Goal: Entertainment & Leisure: Consume media (video, audio)

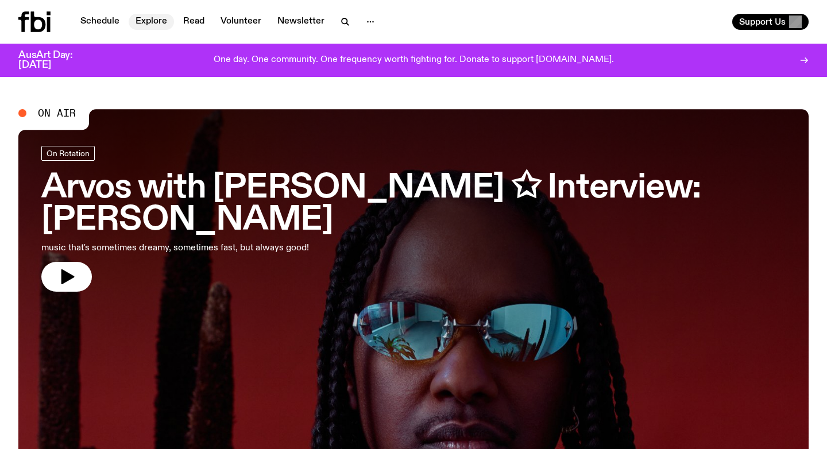
click at [146, 24] on link "Explore" at bounding box center [151, 22] width 45 height 16
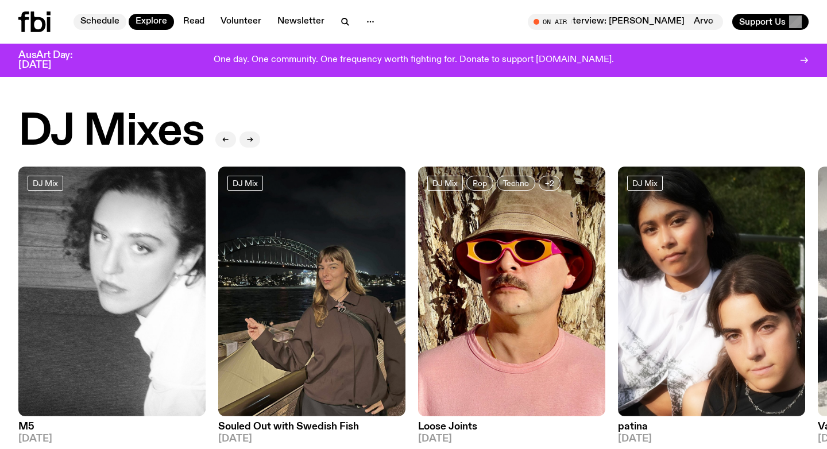
click at [105, 21] on link "Schedule" at bounding box center [99, 22] width 53 height 16
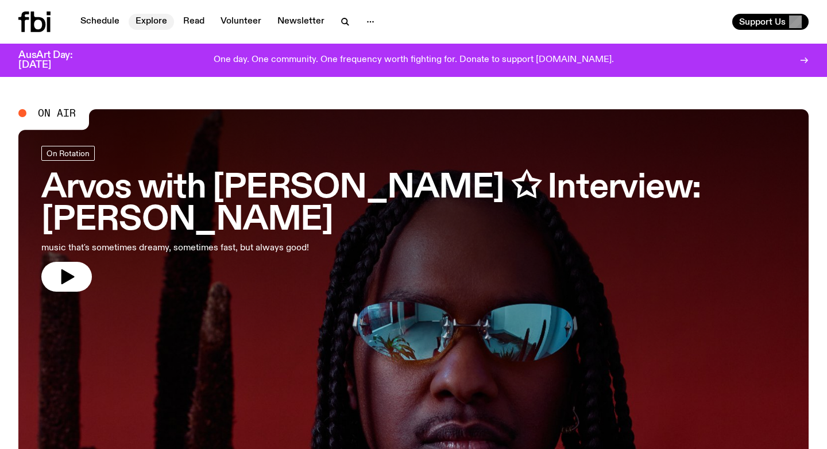
click at [145, 24] on link "Explore" at bounding box center [151, 22] width 45 height 16
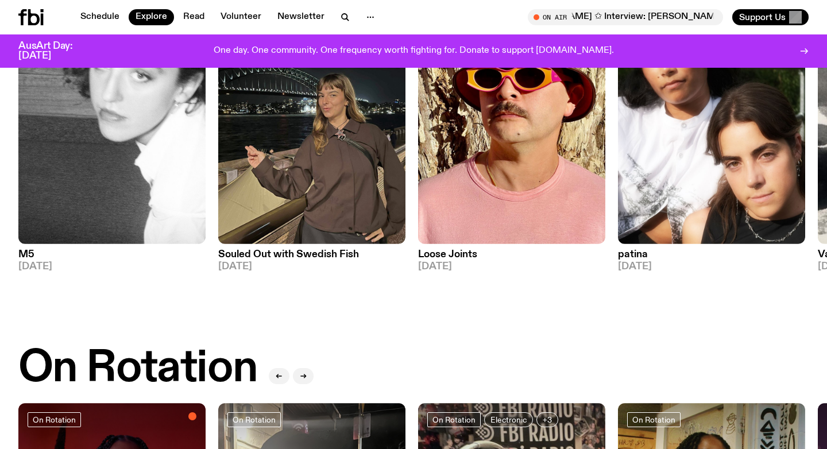
scroll to position [73, 0]
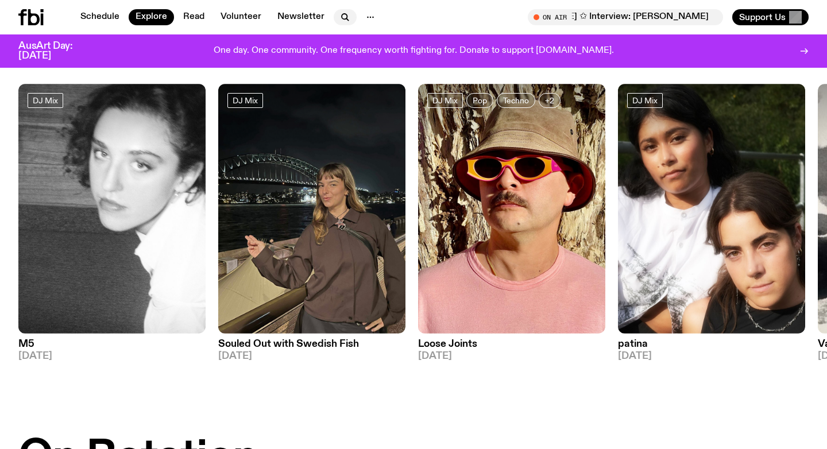
click at [342, 17] on icon "button" at bounding box center [344, 16] width 5 height 5
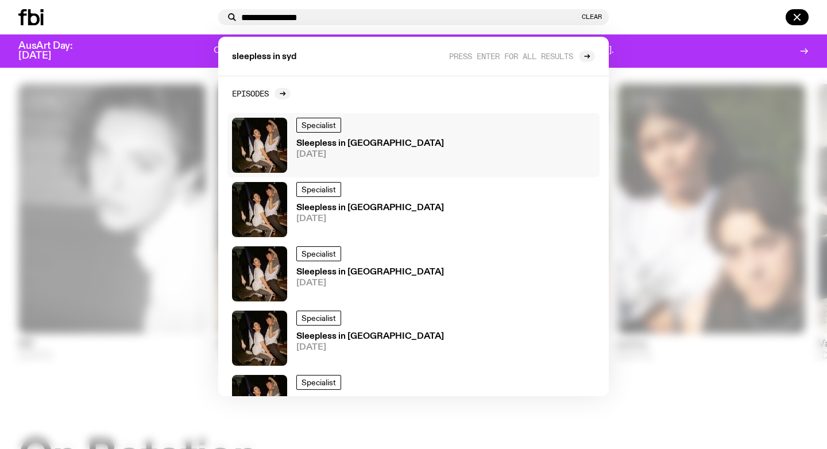
type input "**********"
click at [353, 142] on h3 "Sleepless in Sydney" at bounding box center [370, 144] width 148 height 9
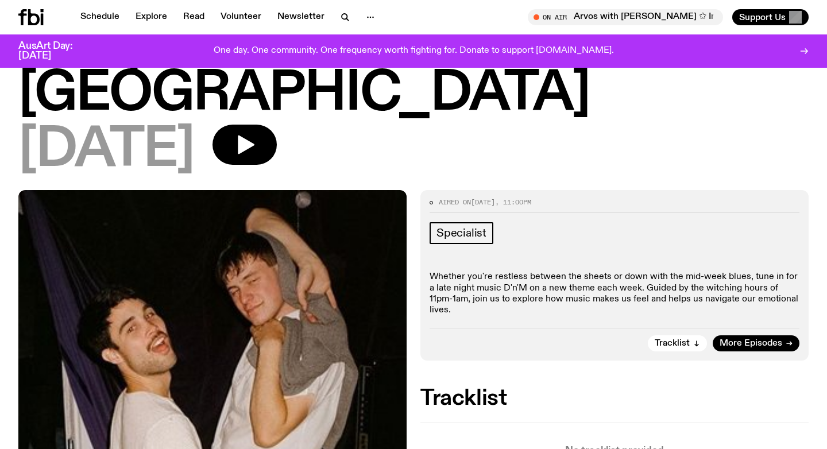
scroll to position [168, 0]
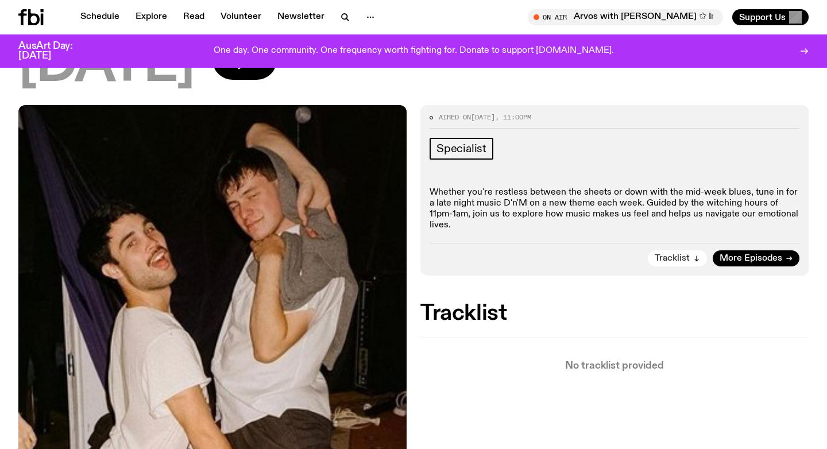
click at [691, 250] on button "Tracklist" at bounding box center [677, 258] width 59 height 16
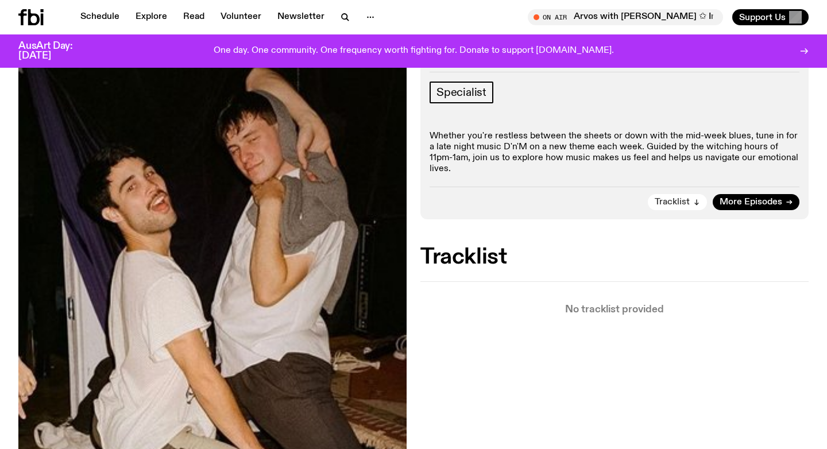
scroll to position [187, 0]
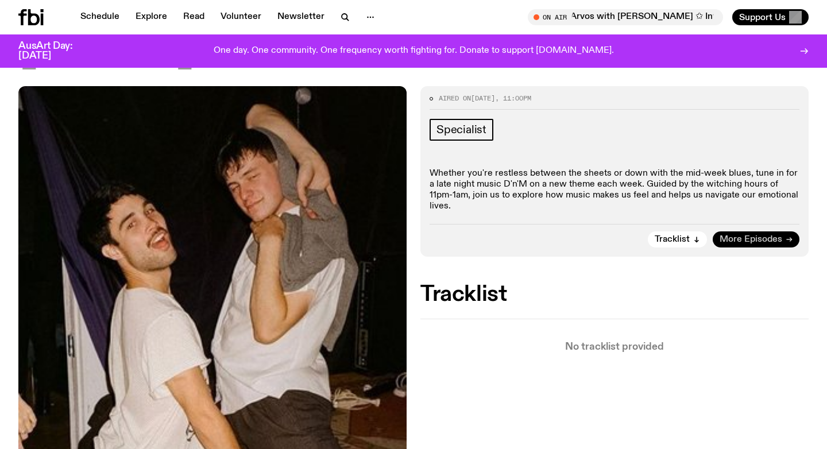
click at [761, 235] on span "More Episodes" at bounding box center [750, 239] width 63 height 9
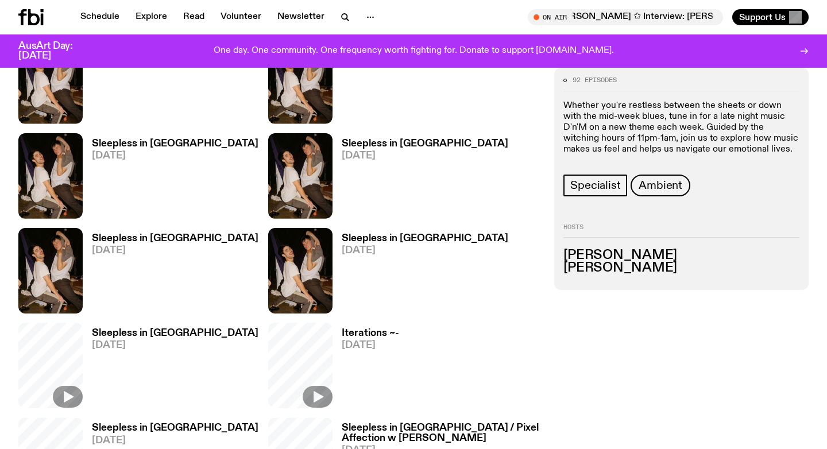
scroll to position [511, 0]
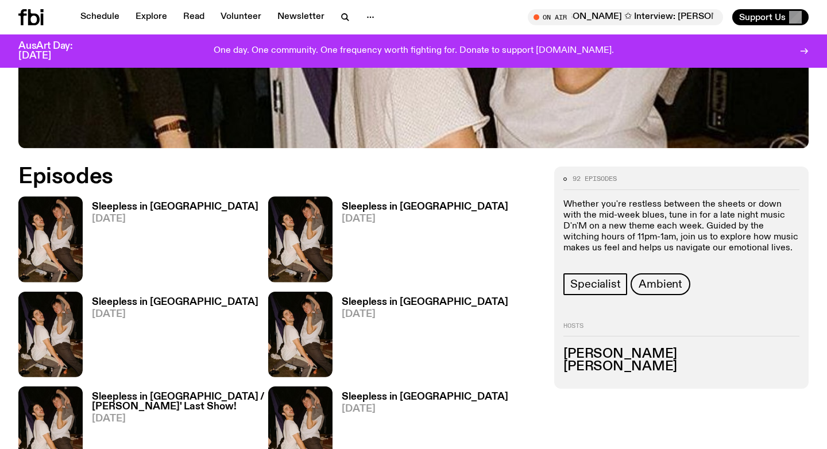
click at [380, 202] on h3 "Sleepless in Sydney" at bounding box center [425, 207] width 167 height 10
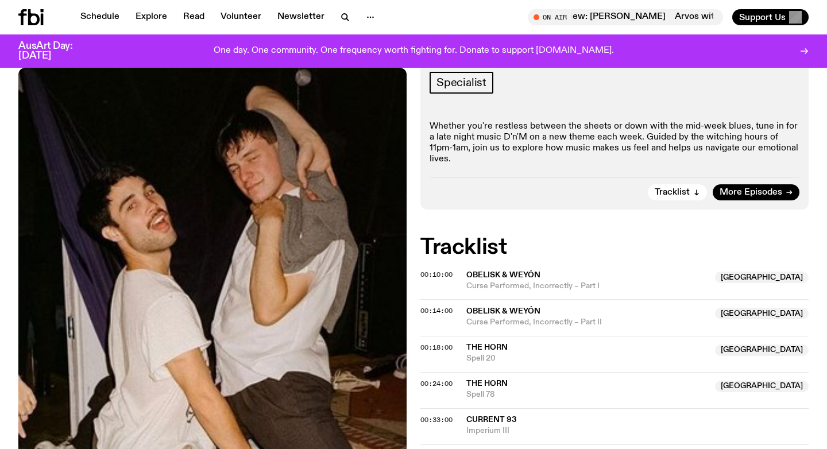
scroll to position [180, 0]
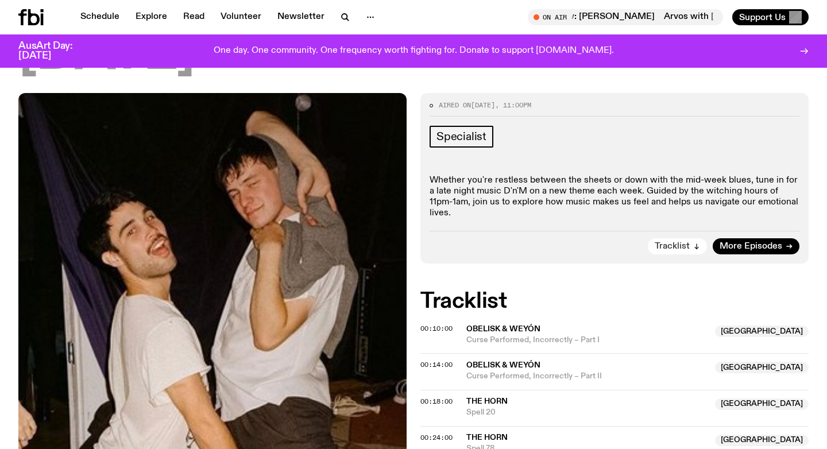
click at [688, 242] on span "Tracklist" at bounding box center [672, 246] width 35 height 9
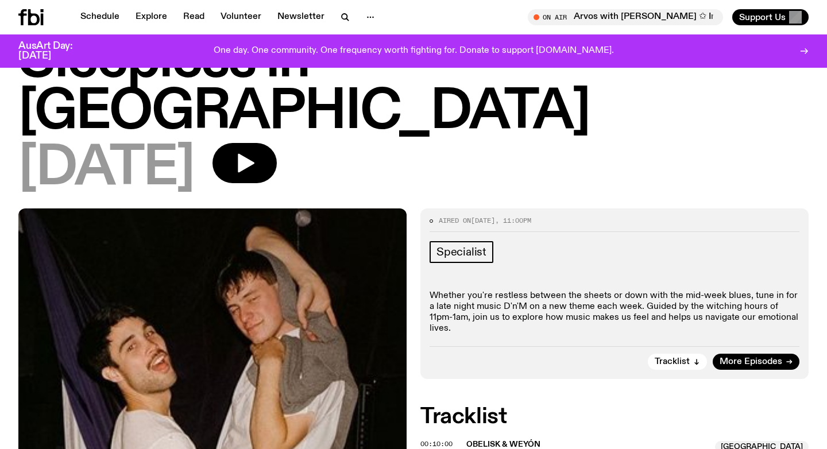
scroll to position [58, 0]
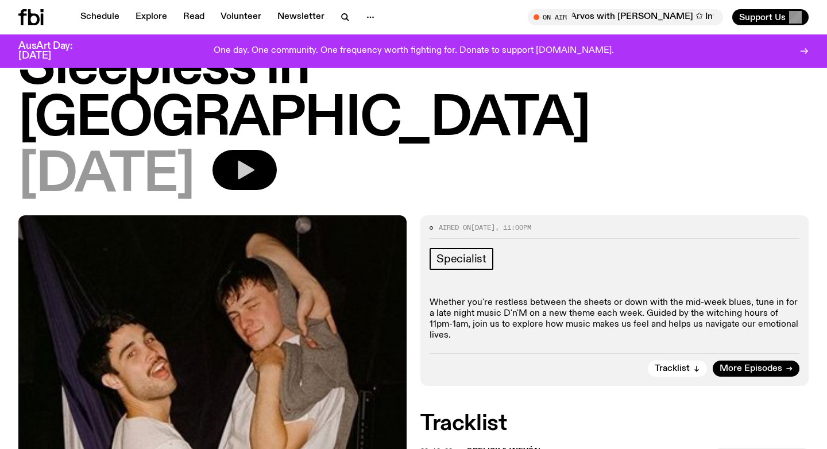
click at [269, 150] on button "button" at bounding box center [244, 170] width 64 height 40
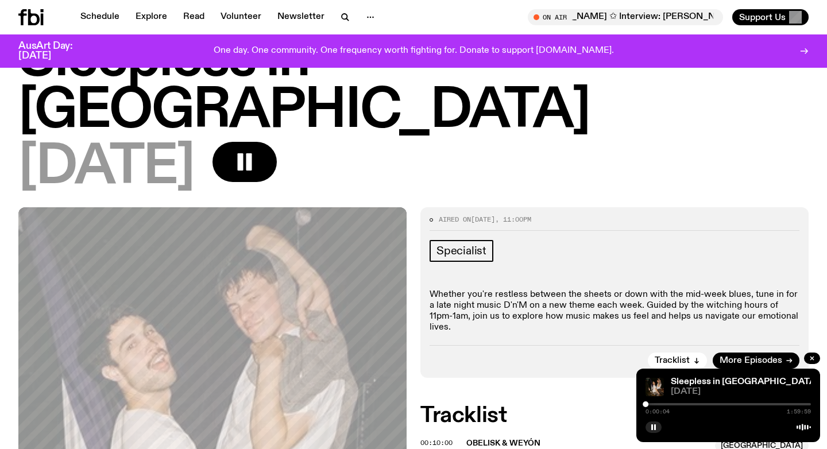
scroll to position [63, 0]
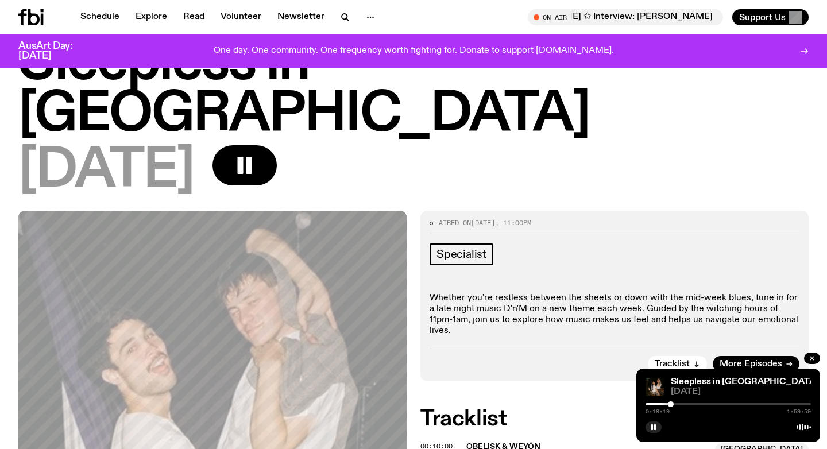
drag, startPoint x: 645, startPoint y: 404, endPoint x: 671, endPoint y: 412, distance: 26.3
click at [671, 412] on div "0:18:19 1:59:59" at bounding box center [727, 408] width 165 height 14
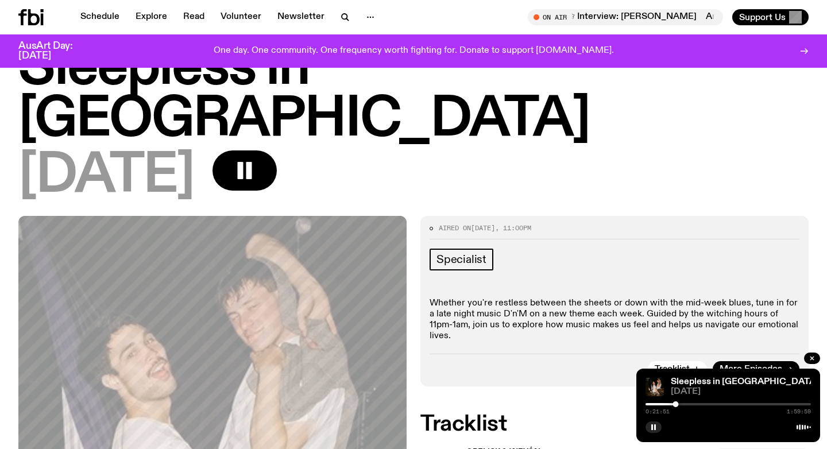
scroll to position [79, 0]
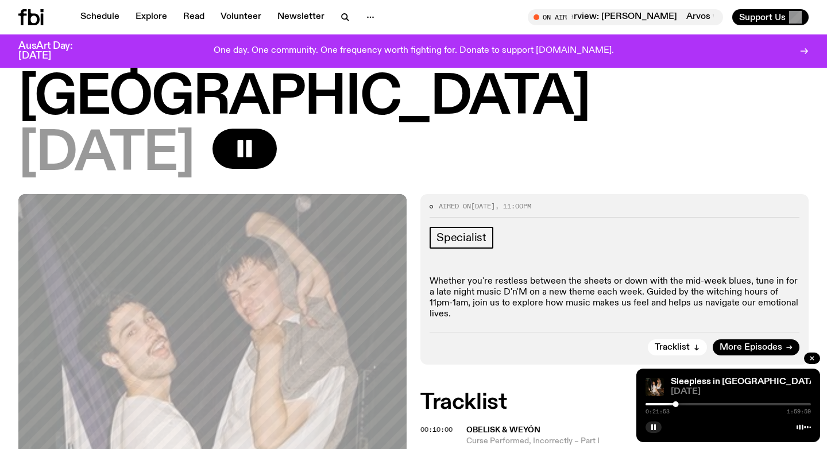
drag, startPoint x: 628, startPoint y: 219, endPoint x: 649, endPoint y: 269, distance: 54.0
click at [630, 227] on div "Specialist Whether you're restless between the sheets or down with the mid-week…" at bounding box center [615, 274] width 370 height 94
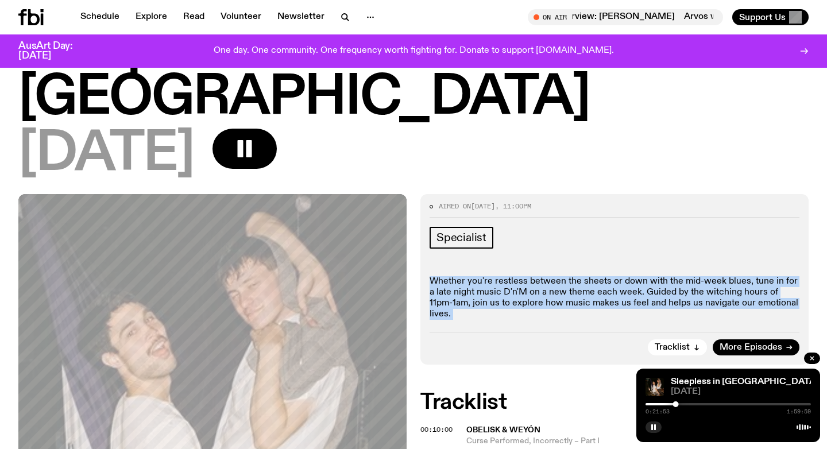
click at [651, 271] on div "Aired on 01.10.25 , 11:00pm Specialist Whether you're restless between the shee…" at bounding box center [614, 279] width 388 height 171
click at [597, 276] on p "Whether you're restless between the sheets or down with the mid-week blues, tun…" at bounding box center [615, 298] width 370 height 44
drag, startPoint x: 510, startPoint y: 216, endPoint x: 583, endPoint y: 276, distance: 93.4
click at [583, 276] on div "Aired on 01.10.25 , 11:00pm Specialist Whether you're restless between the shee…" at bounding box center [614, 279] width 388 height 171
click at [583, 332] on div "Tracklist More Episodes" at bounding box center [615, 344] width 370 height 24
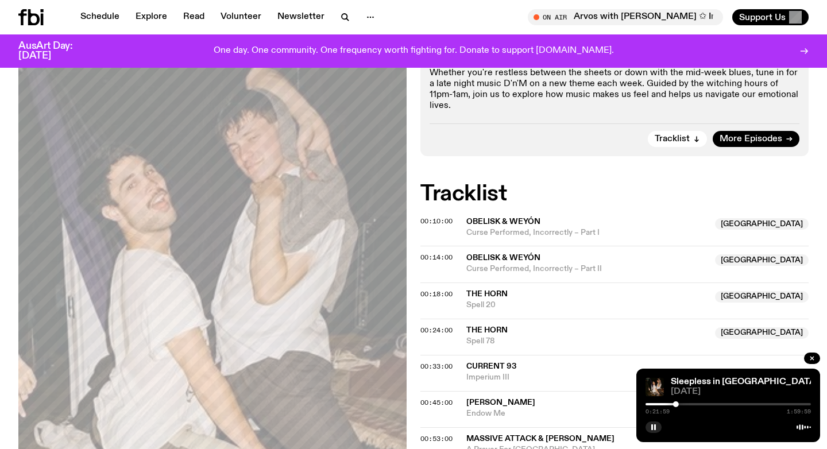
scroll to position [228, 0]
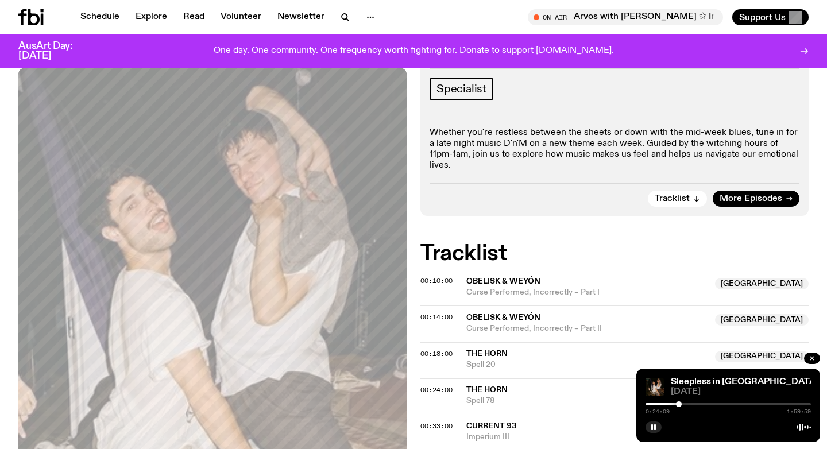
click at [679, 405] on div at bounding box center [679, 404] width 6 height 6
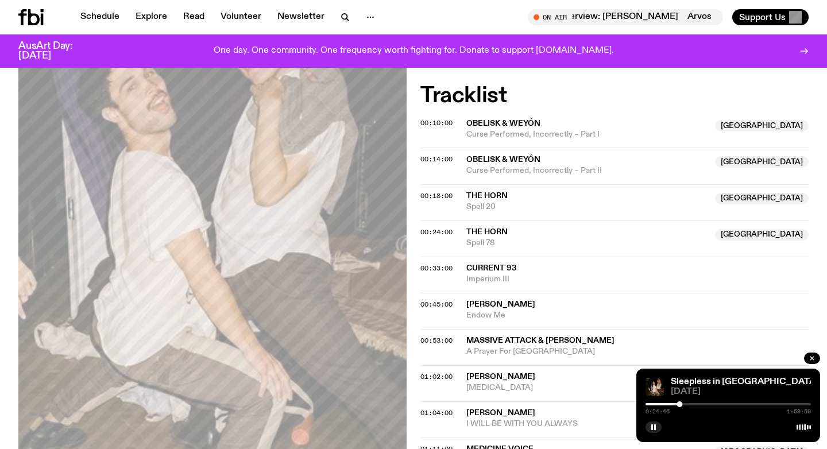
scroll to position [386, 0]
click at [687, 404] on div at bounding box center [727, 404] width 165 height 2
click at [689, 405] on div at bounding box center [689, 404] width 6 height 6
click at [692, 405] on div at bounding box center [691, 404] width 6 height 6
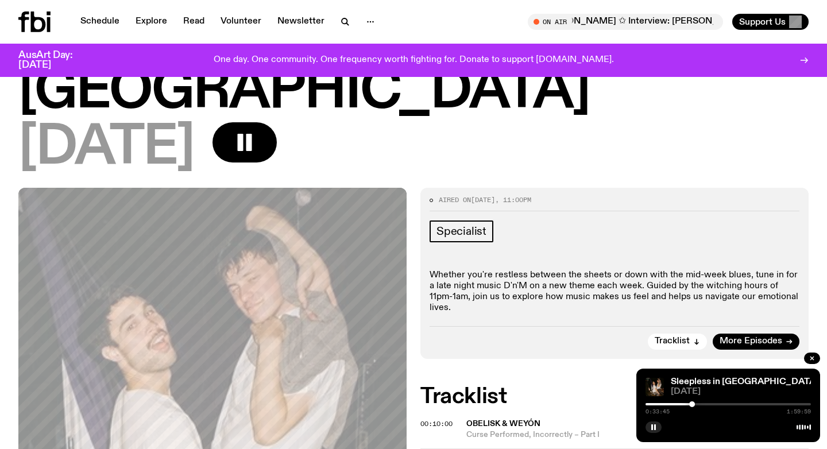
scroll to position [0, 0]
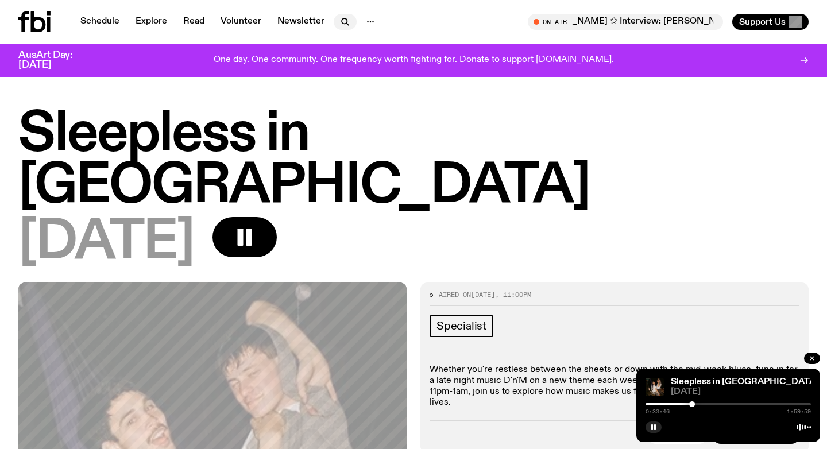
click at [341, 26] on icon "button" at bounding box center [345, 22] width 14 height 14
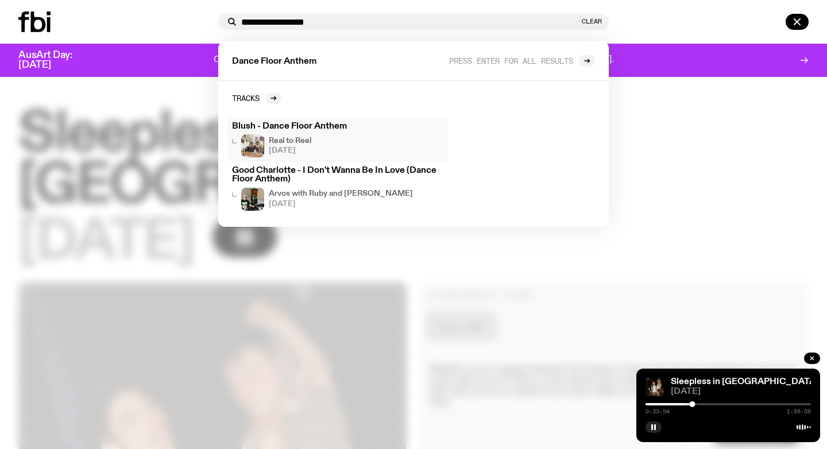
type input "**********"
click at [314, 125] on h3 "Blush - Dance Floor Anthem" at bounding box center [337, 126] width 211 height 9
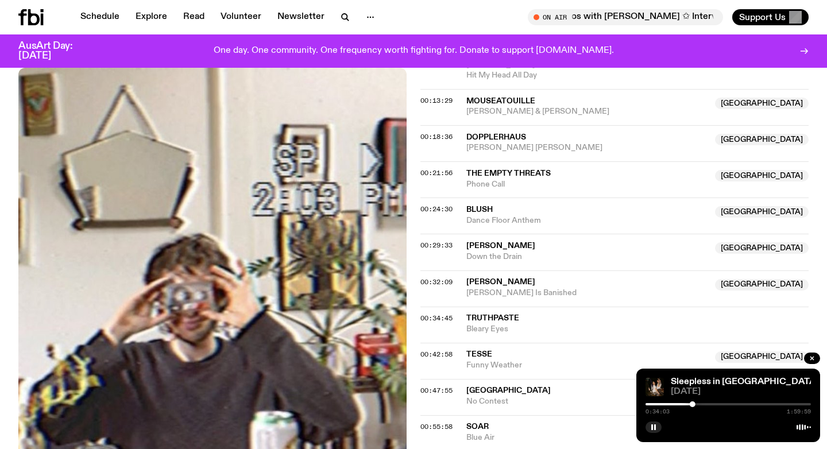
scroll to position [471, 0]
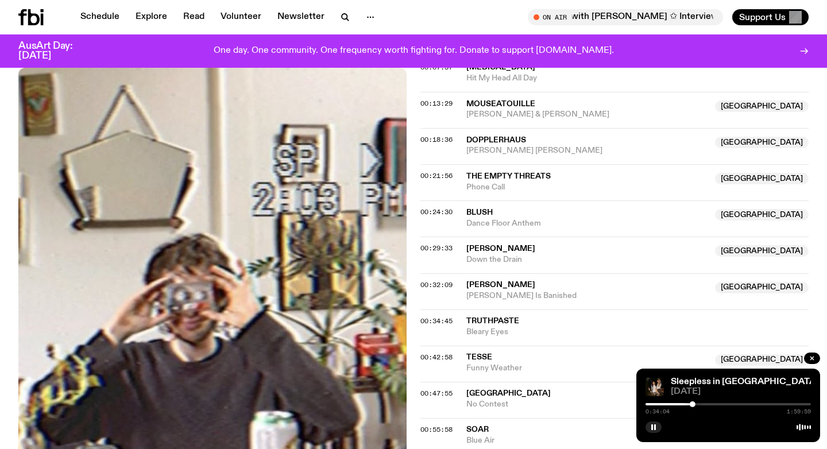
click at [491, 212] on span "Blush" at bounding box center [479, 212] width 26 height 8
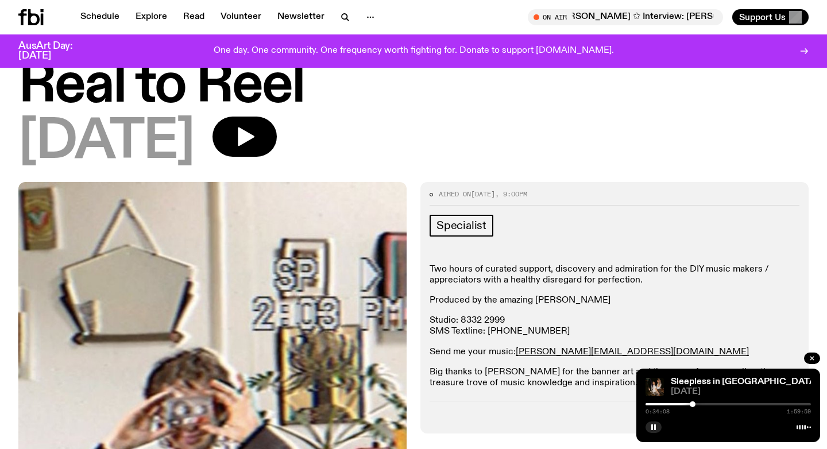
scroll to position [37, 0]
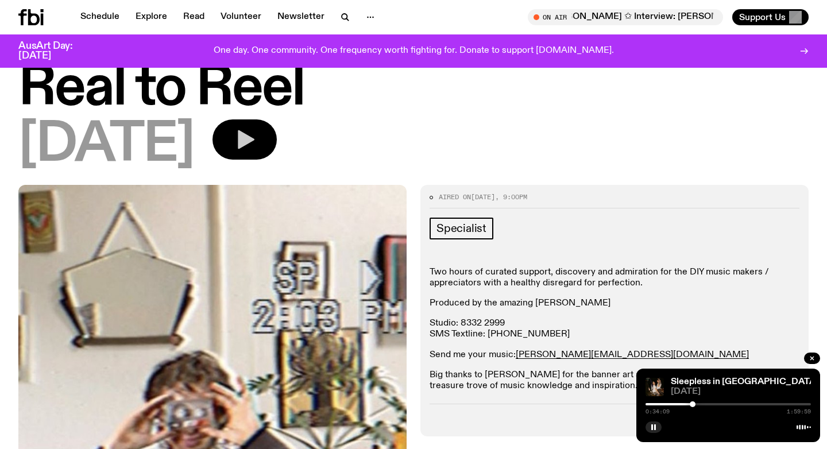
click at [254, 140] on icon "button" at bounding box center [246, 139] width 17 height 19
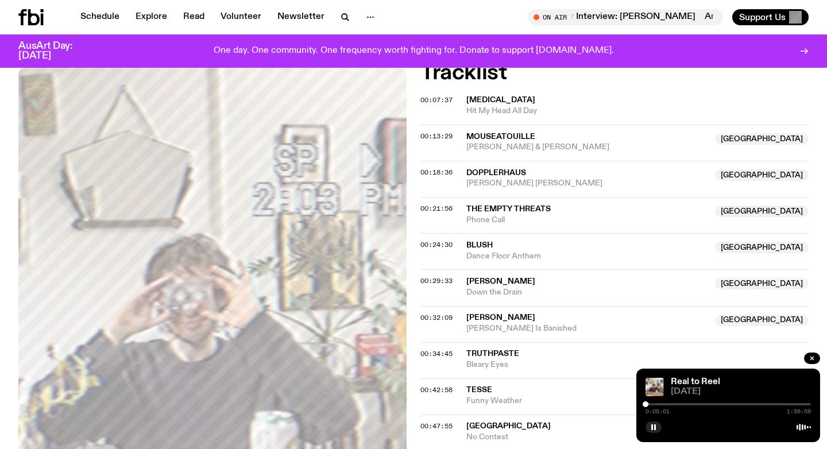
scroll to position [452, 0]
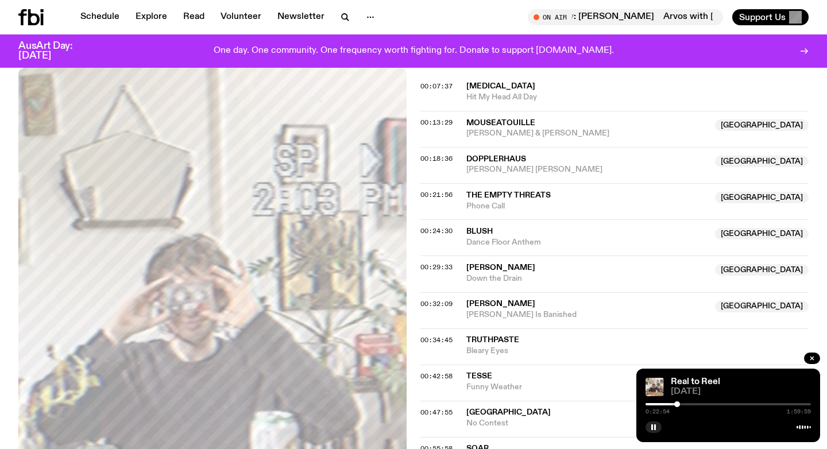
drag, startPoint x: 645, startPoint y: 404, endPoint x: 677, endPoint y: 419, distance: 35.5
click at [677, 419] on div "Real to Reel 01.10.25 0:22:54 1:59:59" at bounding box center [728, 405] width 184 height 73
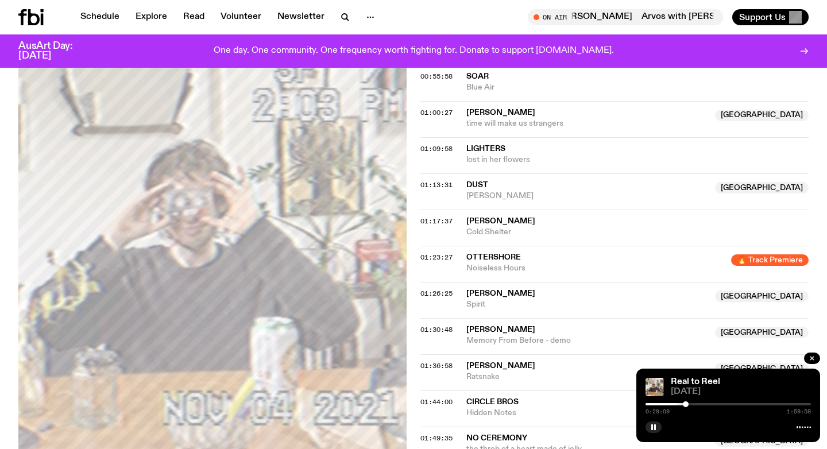
scroll to position [827, 0]
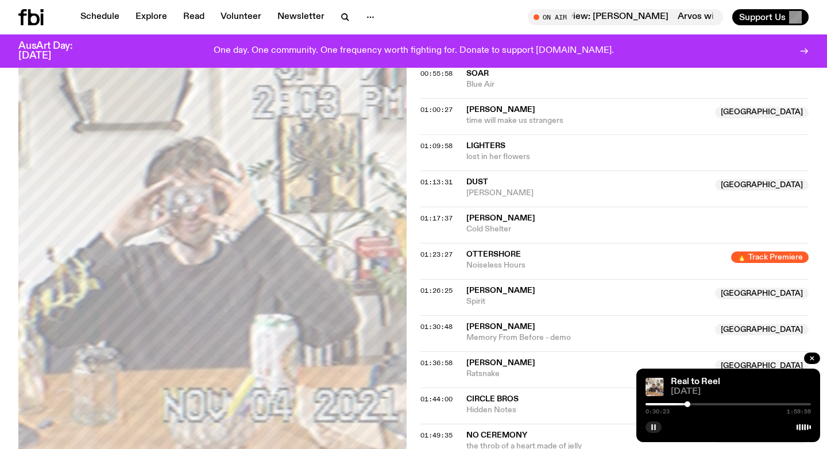
click at [653, 427] on icon "button" at bounding box center [653, 427] width 7 height 7
